Goal: Find specific page/section: Find specific page/section

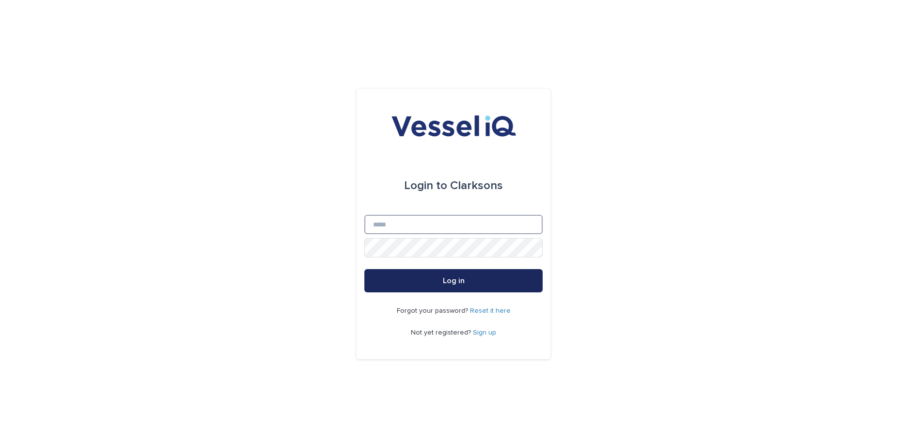
type input "**********"
click at [441, 285] on button "Log in" at bounding box center [453, 280] width 178 height 23
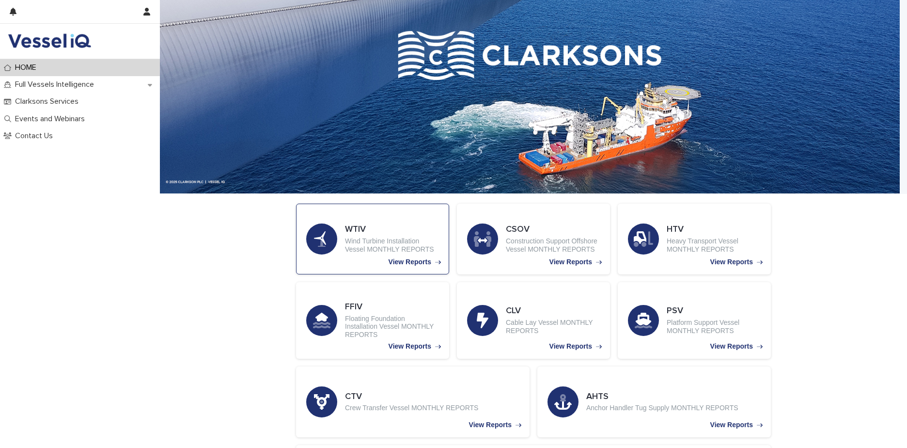
click at [371, 239] on p "Wind Turbine Installation Vessel MONTHLY REPORTS" at bounding box center [392, 245] width 94 height 16
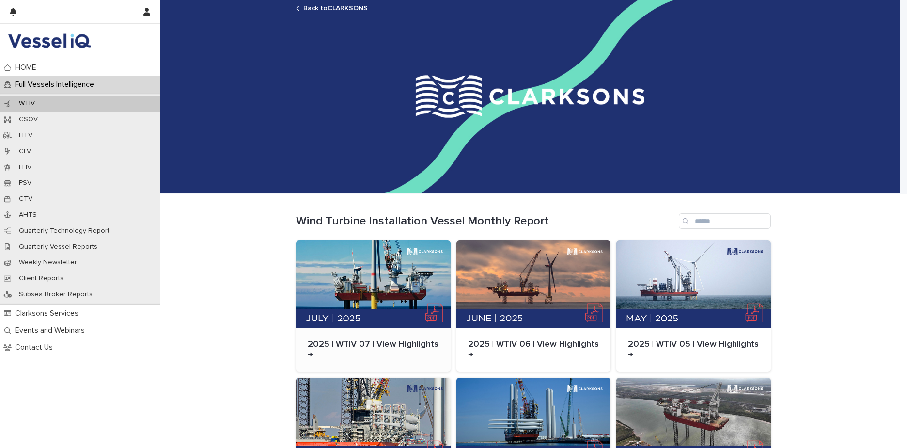
click at [341, 312] on div at bounding box center [373, 283] width 155 height 87
